Goal: Navigation & Orientation: Find specific page/section

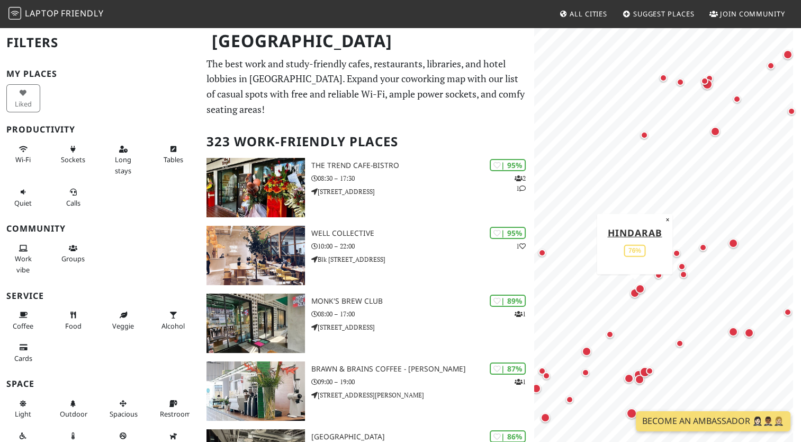
click at [631, 292] on div "Map marker" at bounding box center [635, 293] width 10 height 10
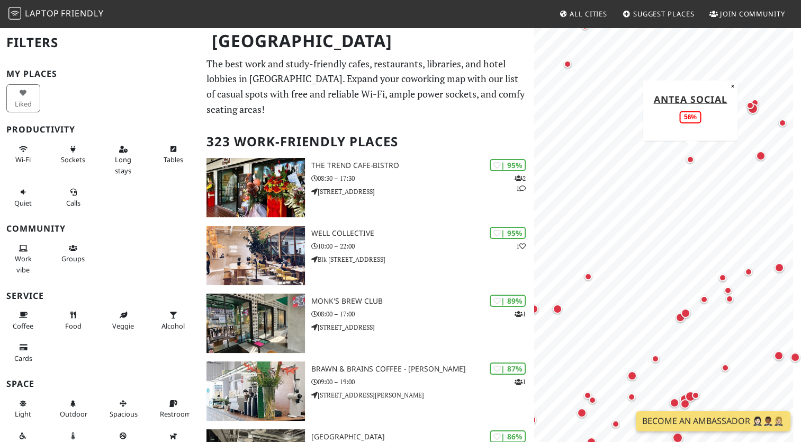
click at [692, 160] on div "Map marker" at bounding box center [690, 159] width 7 height 7
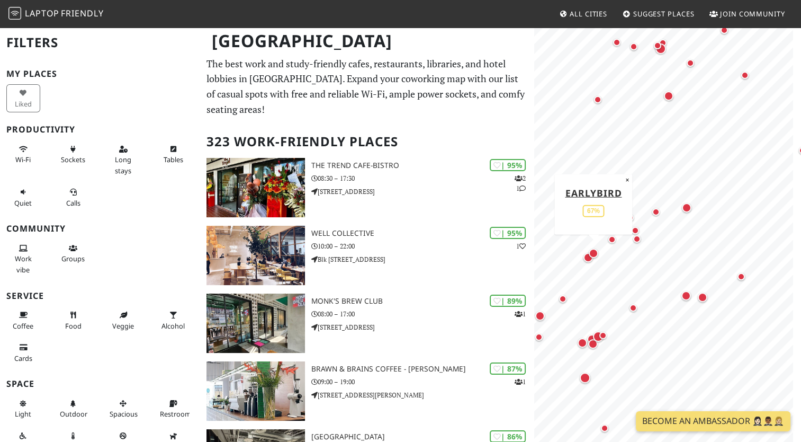
click at [591, 257] on div "Map marker" at bounding box center [594, 253] width 10 height 10
click at [688, 206] on div "Map marker" at bounding box center [687, 208] width 10 height 10
click at [632, 306] on div "Map marker" at bounding box center [632, 307] width 7 height 7
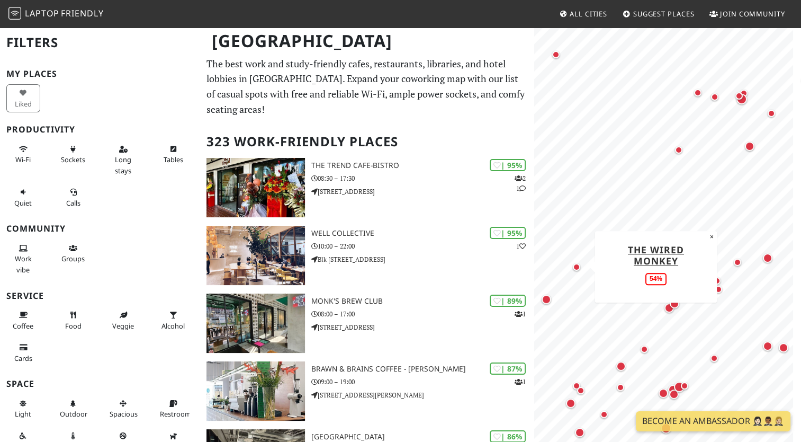
click at [576, 267] on div "Map marker" at bounding box center [576, 266] width 7 height 7
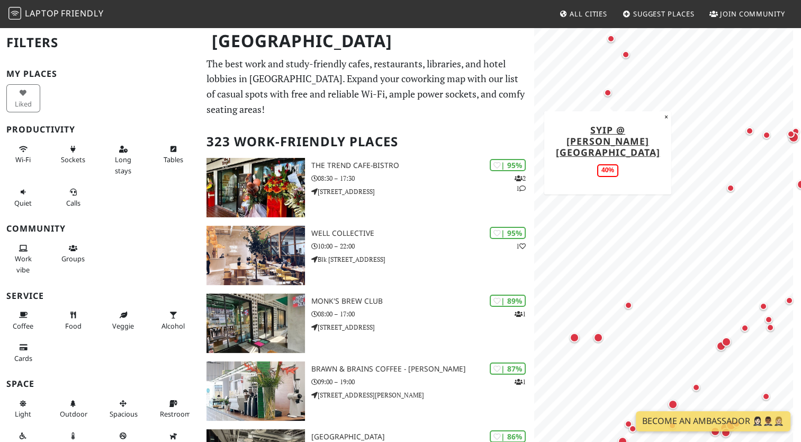
click at [607, 96] on div "Map marker" at bounding box center [607, 92] width 7 height 7
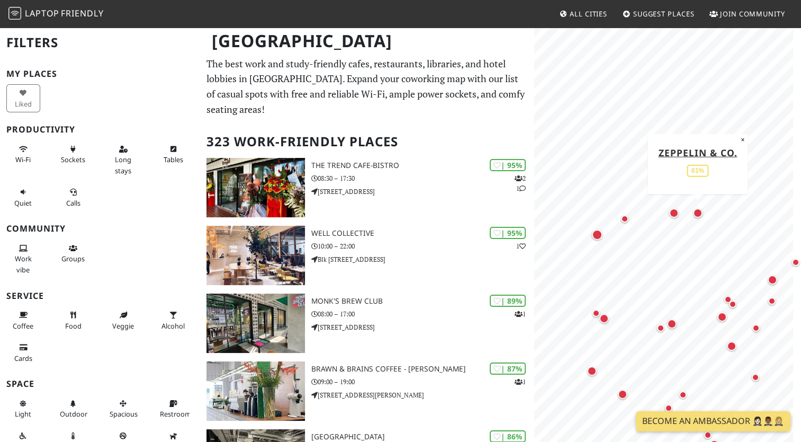
click at [699, 210] on div "Map marker" at bounding box center [698, 213] width 10 height 10
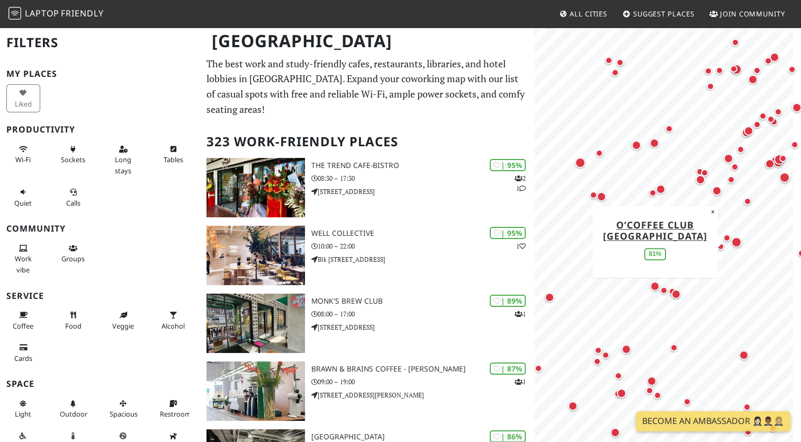
click at [735, 241] on div "Map marker" at bounding box center [736, 242] width 11 height 11
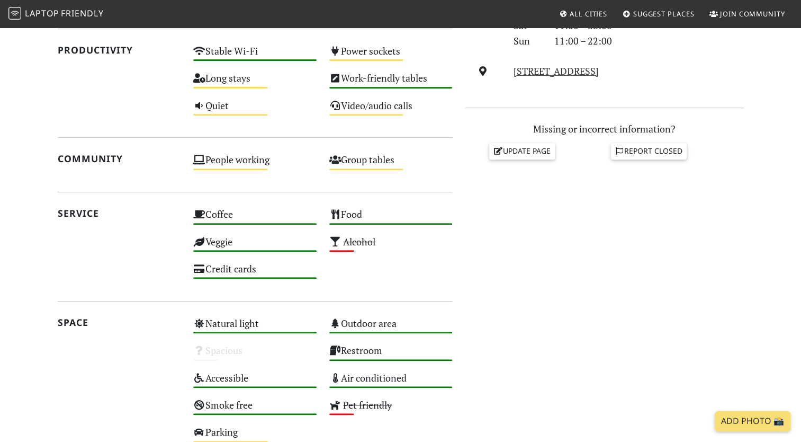
scroll to position [557, 0]
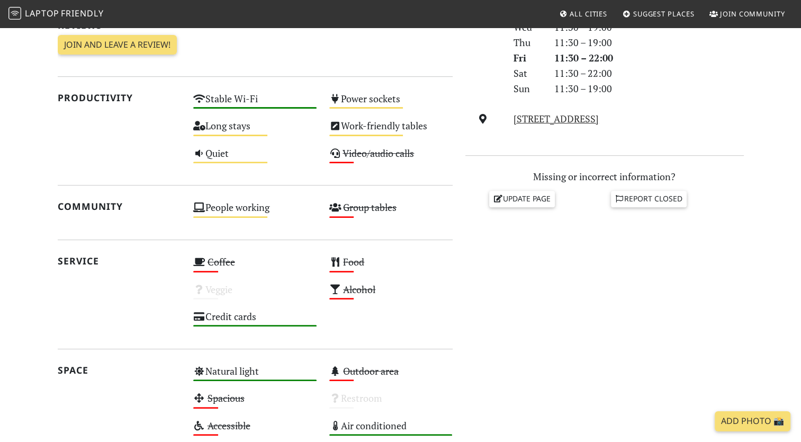
scroll to position [349, 0]
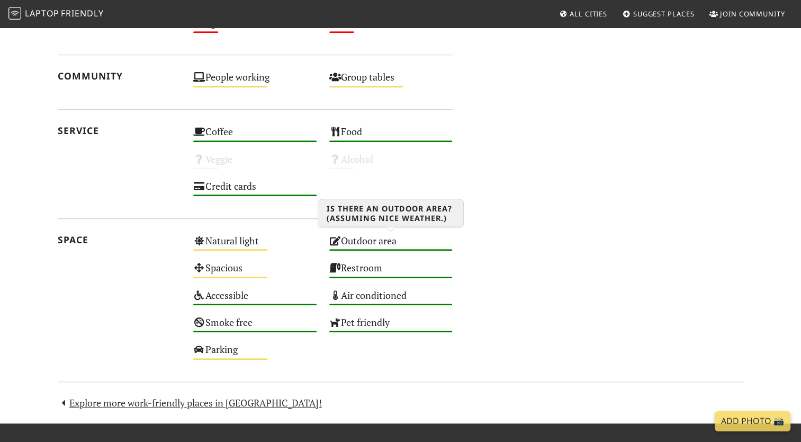
scroll to position [620, 0]
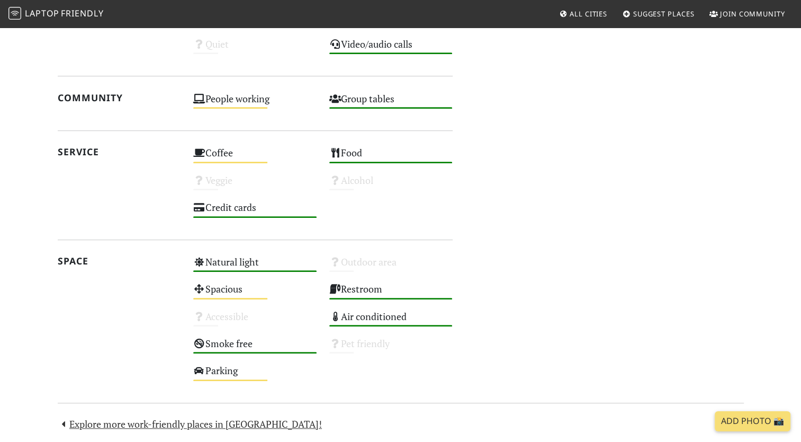
scroll to position [690, 0]
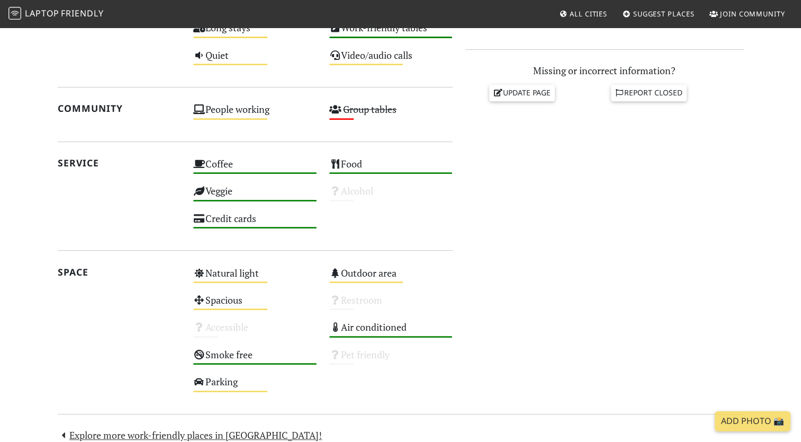
scroll to position [565, 0]
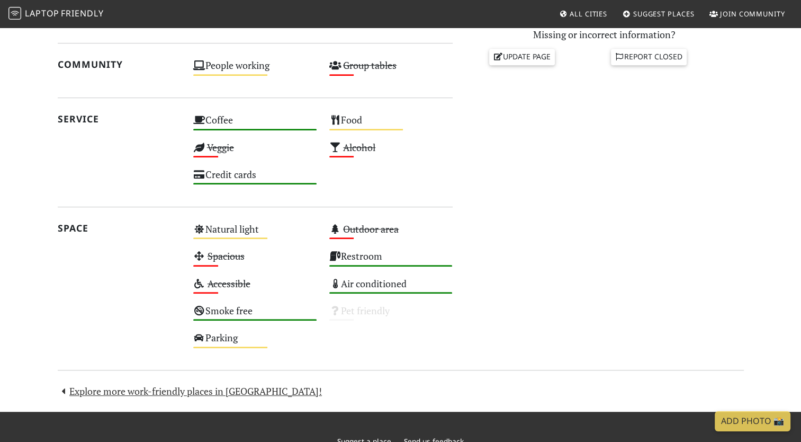
scroll to position [499, 0]
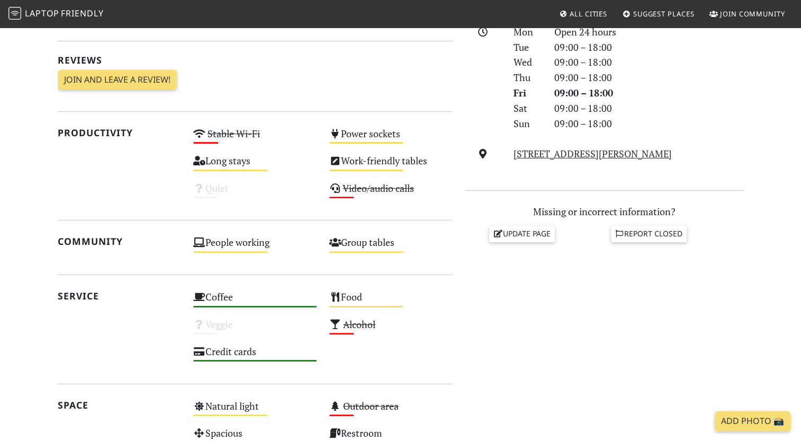
scroll to position [313, 0]
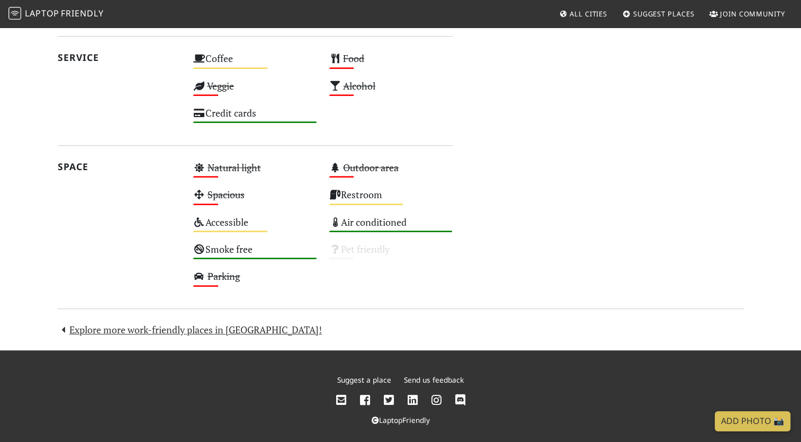
scroll to position [551, 0]
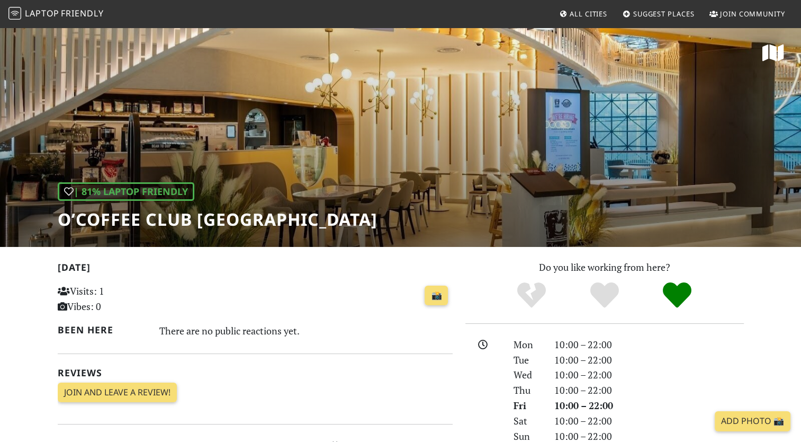
click at [271, 223] on h1 "O’Coffee Club [GEOGRAPHIC_DATA]" at bounding box center [218, 219] width 320 height 20
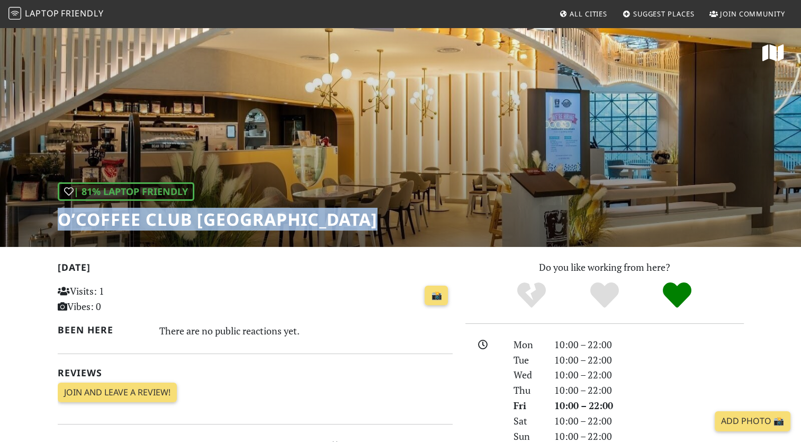
click at [271, 223] on h1 "O’Coffee Club [GEOGRAPHIC_DATA]" at bounding box center [218, 219] width 320 height 20
copy div "O’Coffee Club [GEOGRAPHIC_DATA]"
